Goal: Task Accomplishment & Management: Manage account settings

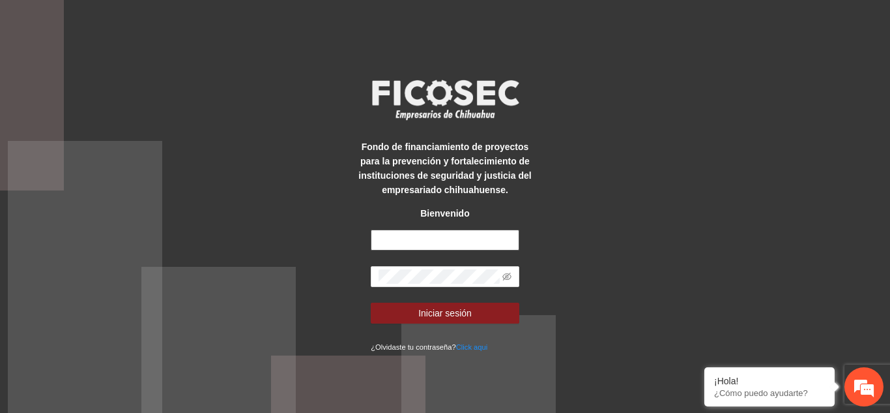
click at [434, 239] on input "text" at bounding box center [445, 239] width 149 height 21
type input "**********"
click at [371, 302] on button "Iniciar sesión" at bounding box center [445, 312] width 149 height 21
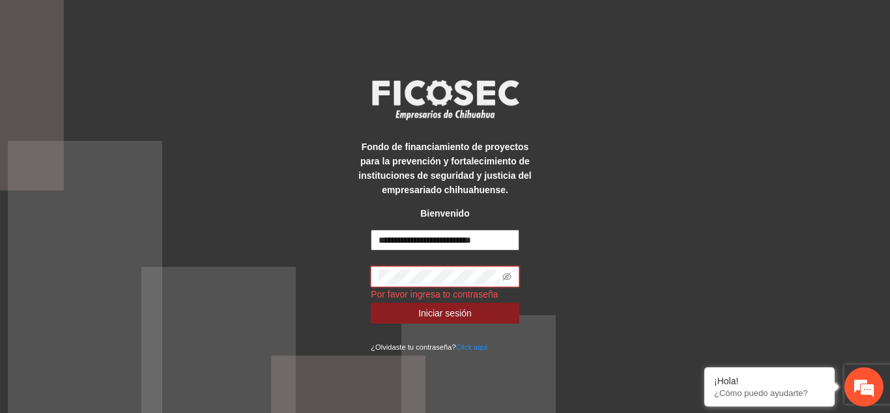
click at [371, 302] on button "Iniciar sesión" at bounding box center [445, 312] width 149 height 21
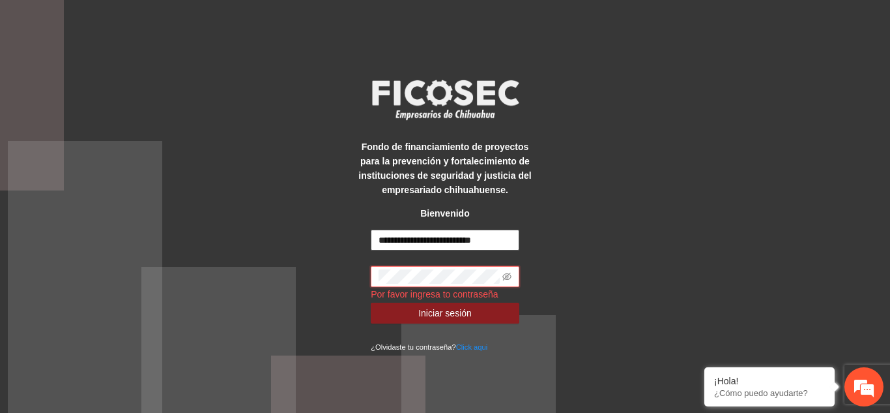
click at [371, 302] on button "Iniciar sesión" at bounding box center [445, 312] width 149 height 21
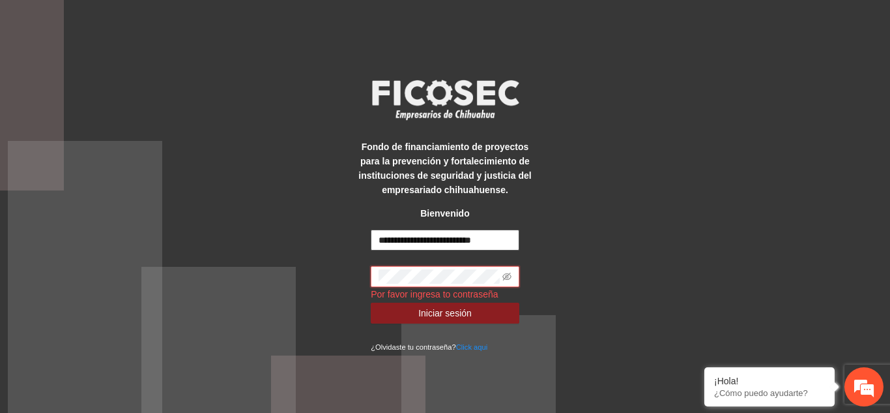
click at [371, 302] on button "Iniciar sesión" at bounding box center [445, 312] width 149 height 21
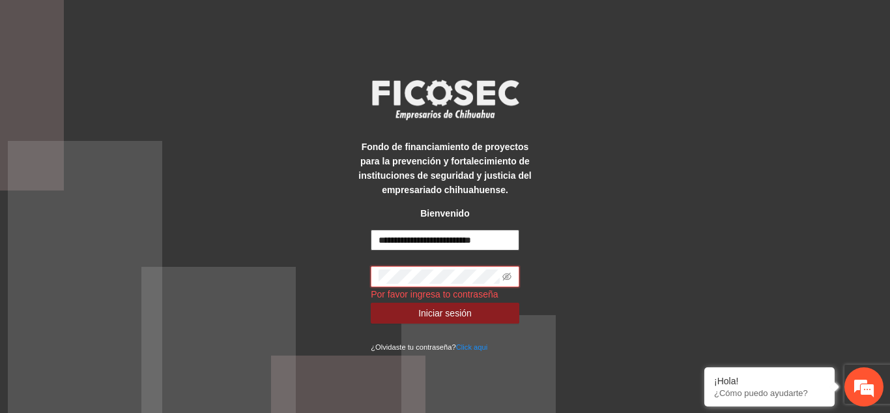
click at [371, 302] on button "Iniciar sesión" at bounding box center [445, 312] width 149 height 21
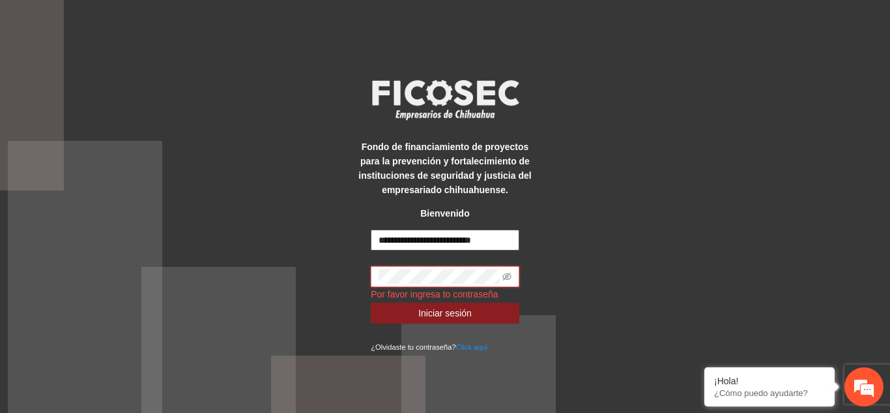
click at [371, 302] on button "Iniciar sesión" at bounding box center [445, 312] width 149 height 21
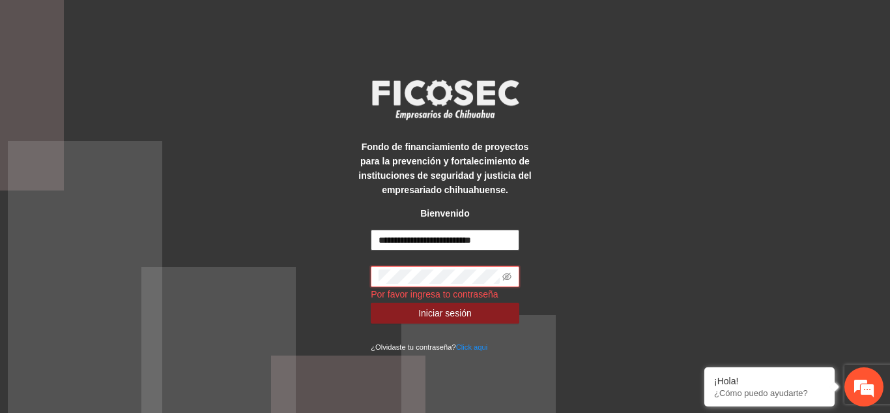
click at [371, 302] on button "Iniciar sesión" at bounding box center [445, 312] width 149 height 21
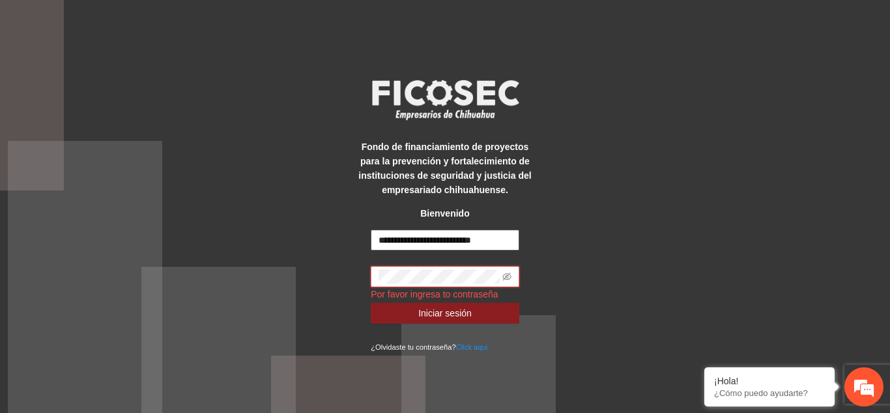
click at [371, 302] on button "Iniciar sesión" at bounding box center [445, 312] width 149 height 21
click at [441, 242] on input "text" at bounding box center [445, 239] width 149 height 21
type input "**********"
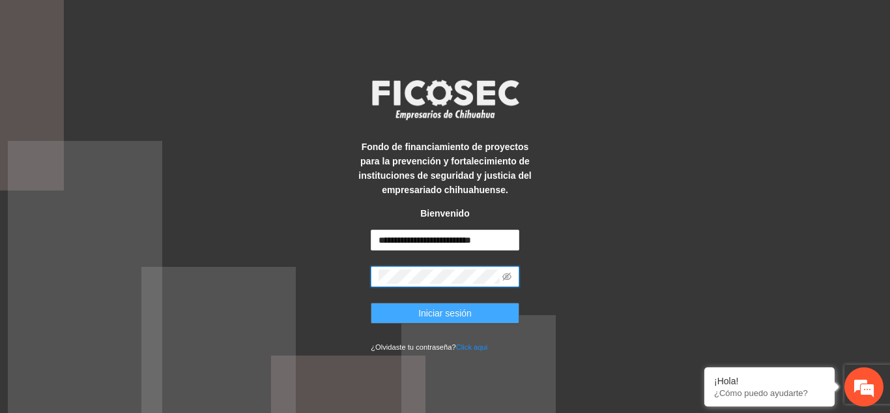
click at [467, 310] on span "Iniciar sesión" at bounding box center [444, 313] width 53 height 14
click at [508, 277] on icon "eye-invisible" at bounding box center [507, 277] width 3 height 3
click at [450, 309] on span "Iniciar sesión" at bounding box center [444, 313] width 53 height 14
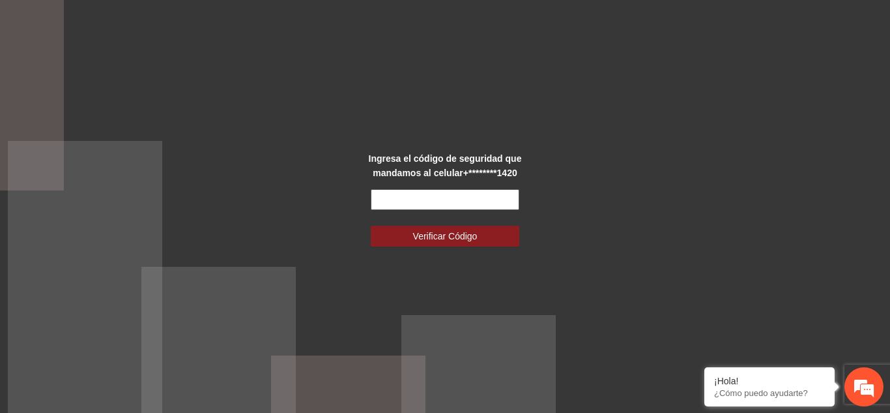
click at [473, 201] on input "text" at bounding box center [445, 199] width 149 height 21
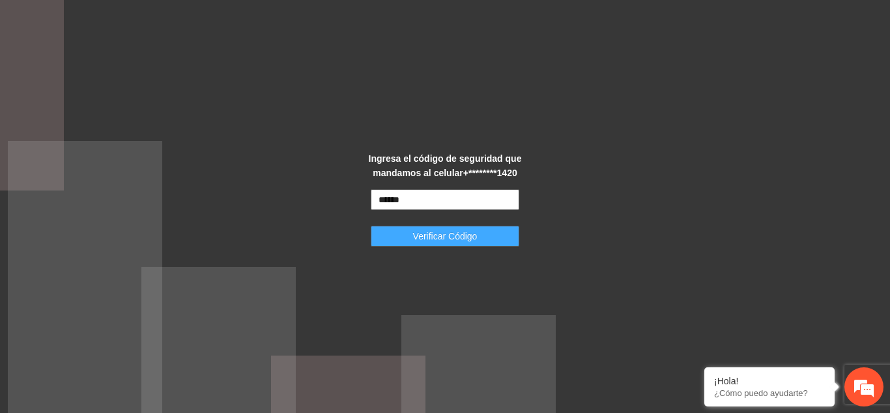
type input "******"
click at [462, 240] on span "Verificar Código" at bounding box center [445, 236] width 65 height 14
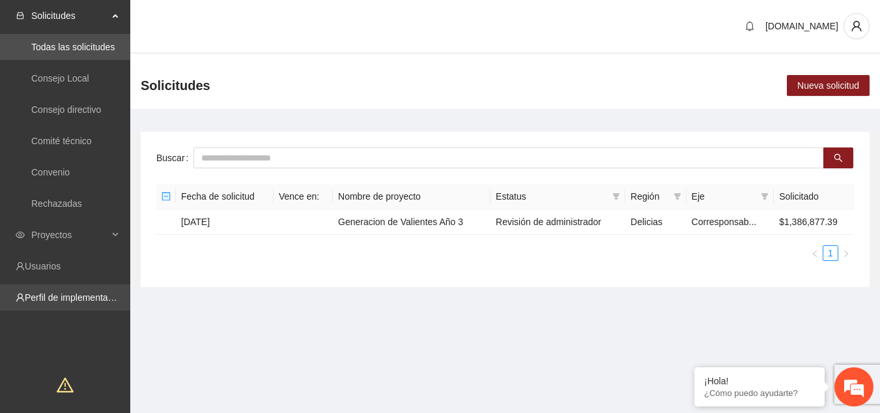
click at [81, 295] on link "Perfil de implementadora" at bounding box center [76, 297] width 102 height 10
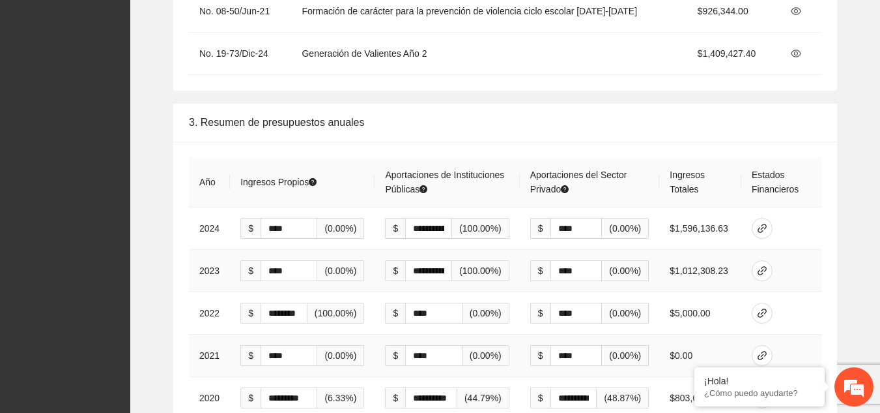
scroll to position [2157, 0]
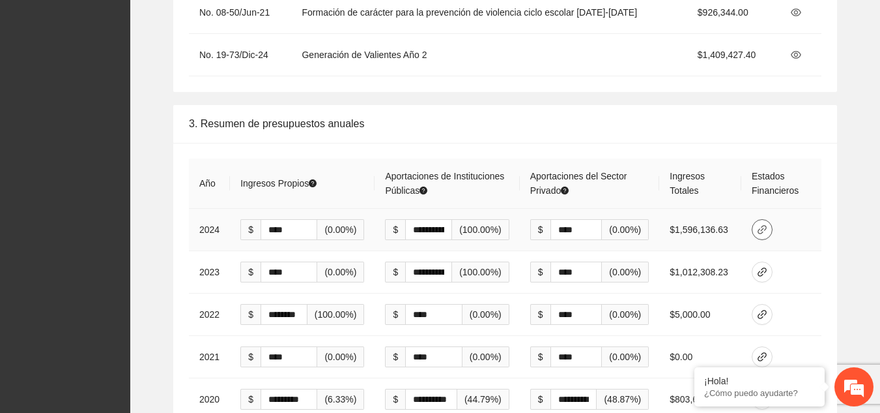
click at [763, 224] on icon "link" at bounding box center [762, 229] width 10 height 10
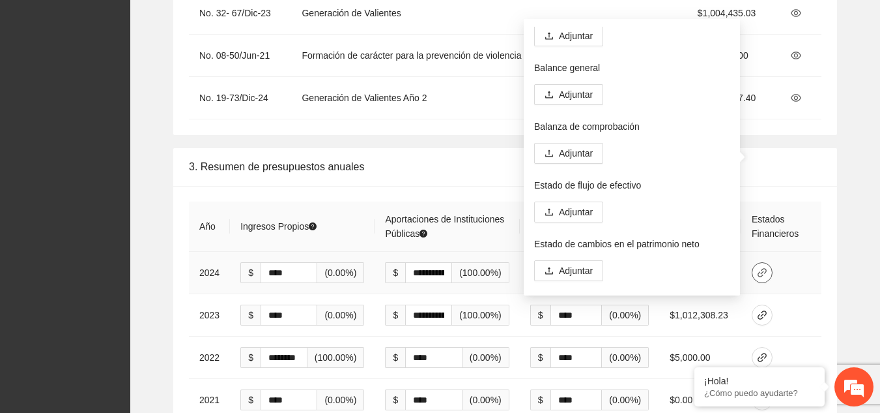
scroll to position [0, 0]
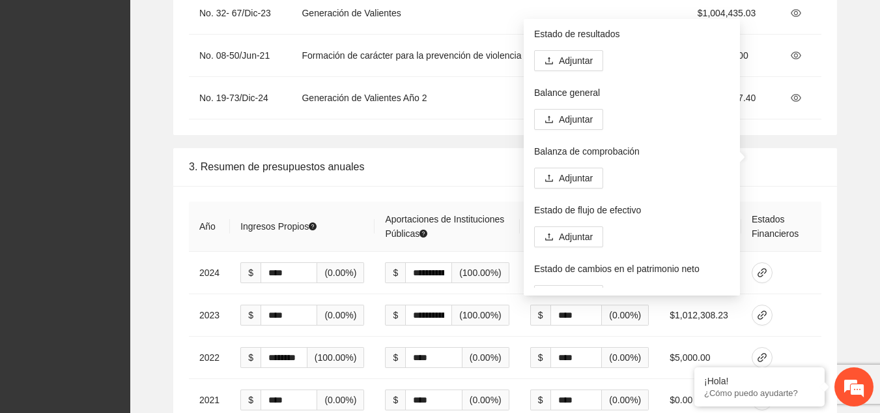
click at [460, 148] on div "3. Resumen de presupuestos anuales" at bounding box center [505, 166] width 633 height 37
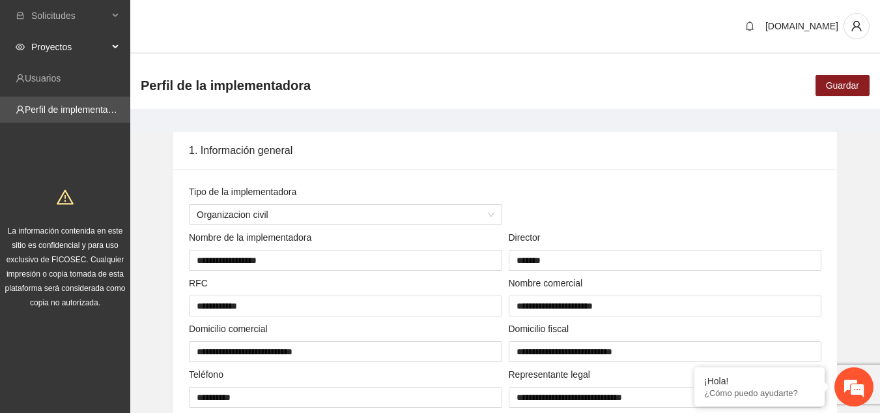
click at [110, 48] on div "Proyectos" at bounding box center [65, 47] width 130 height 26
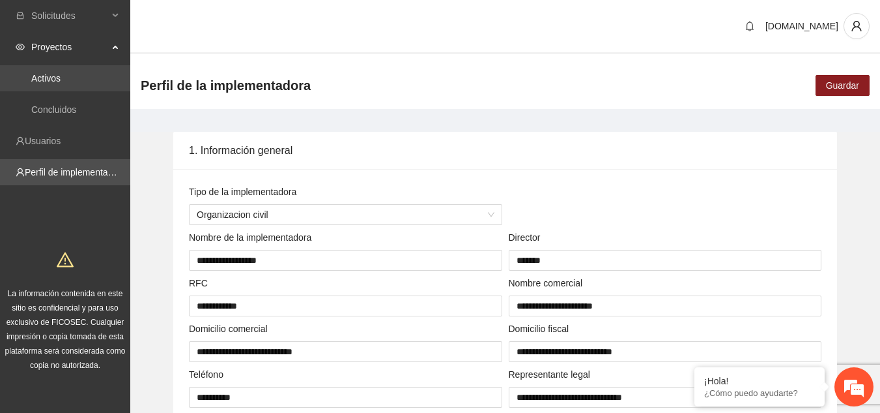
click at [61, 79] on link "Activos" at bounding box center [45, 78] width 29 height 10
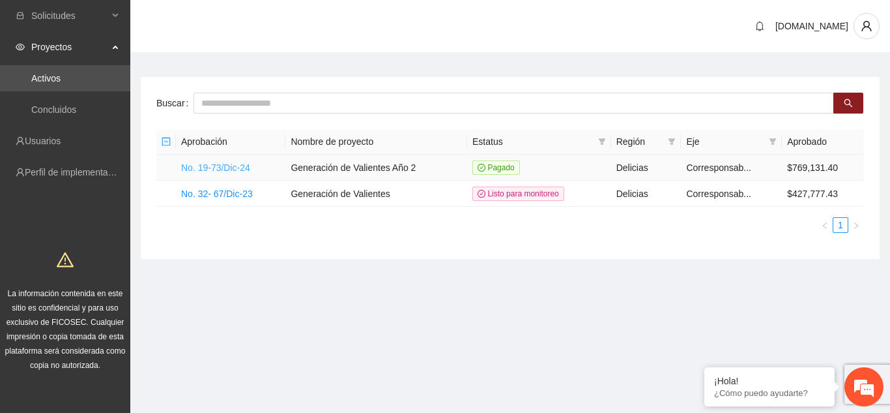
click at [225, 169] on link "No. 19-73/Dic-24" at bounding box center [215, 167] width 69 height 10
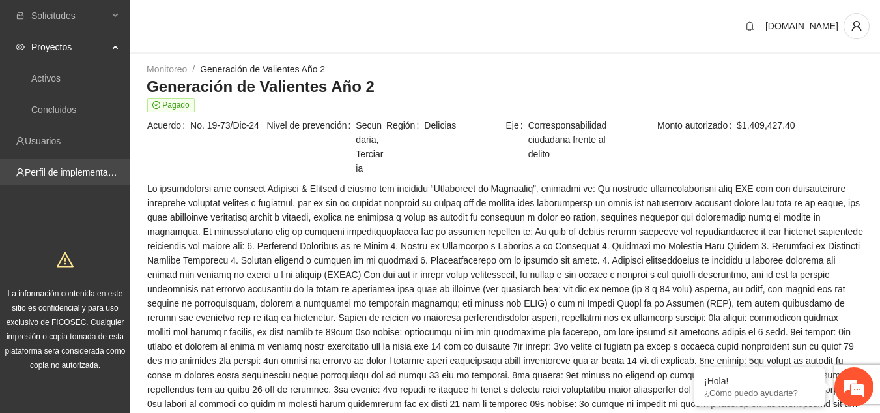
click at [95, 167] on link "Perfil de implementadora" at bounding box center [76, 172] width 102 height 10
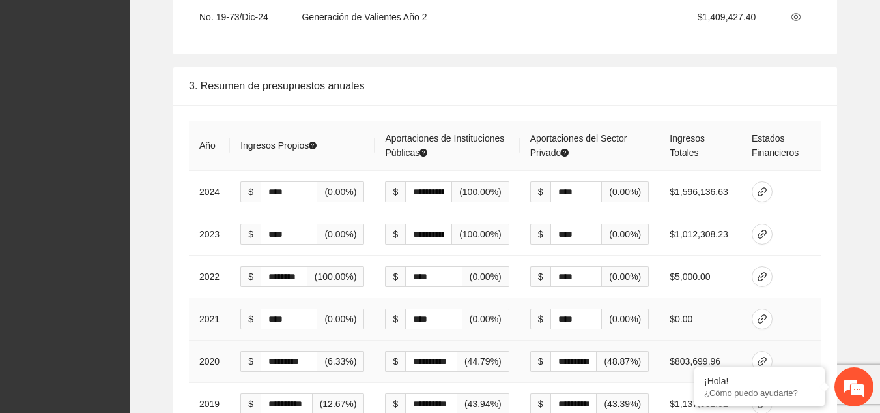
scroll to position [2194, 0]
click at [764, 357] on icon "link" at bounding box center [762, 361] width 9 height 9
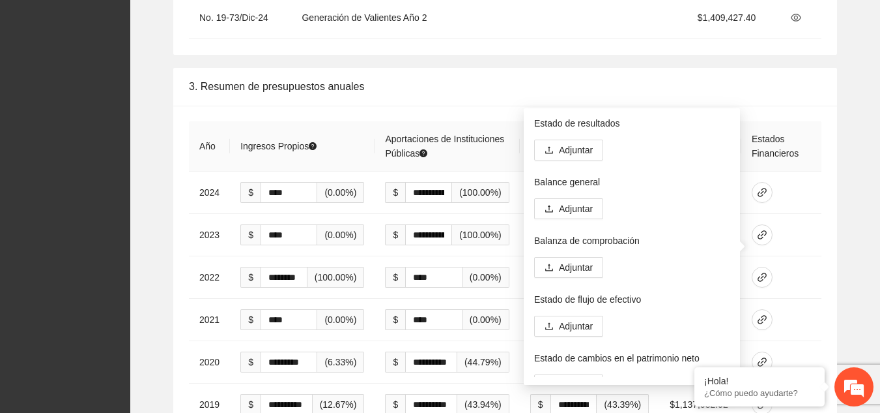
click at [853, 239] on div "**********" at bounding box center [505, 325] width 729 height 514
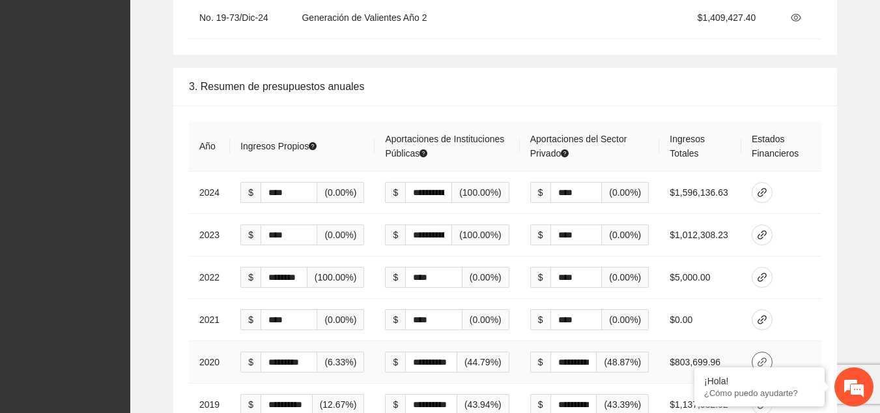
click at [766, 357] on icon "link" at bounding box center [762, 361] width 9 height 9
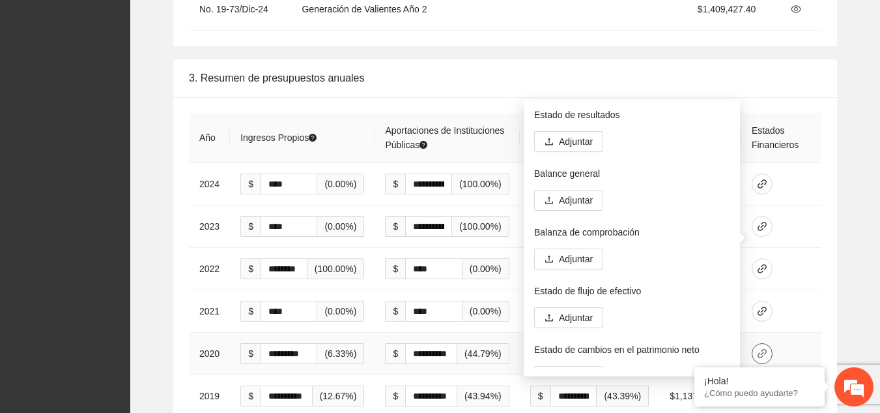
scroll to position [2202, 0]
